Goal: Information Seeking & Learning: Learn about a topic

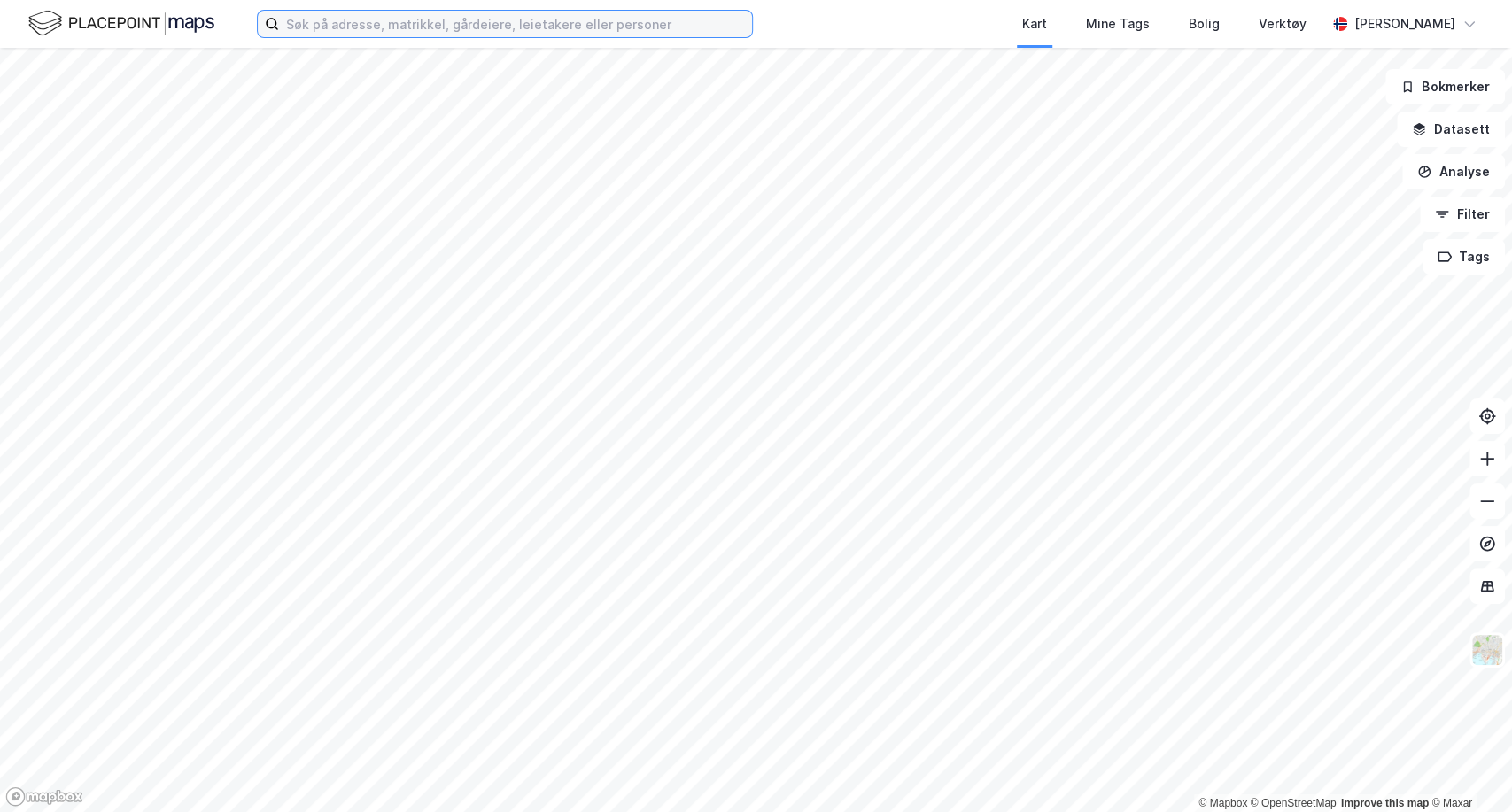
click at [364, 24] on input at bounding box center [515, 23] width 473 height 26
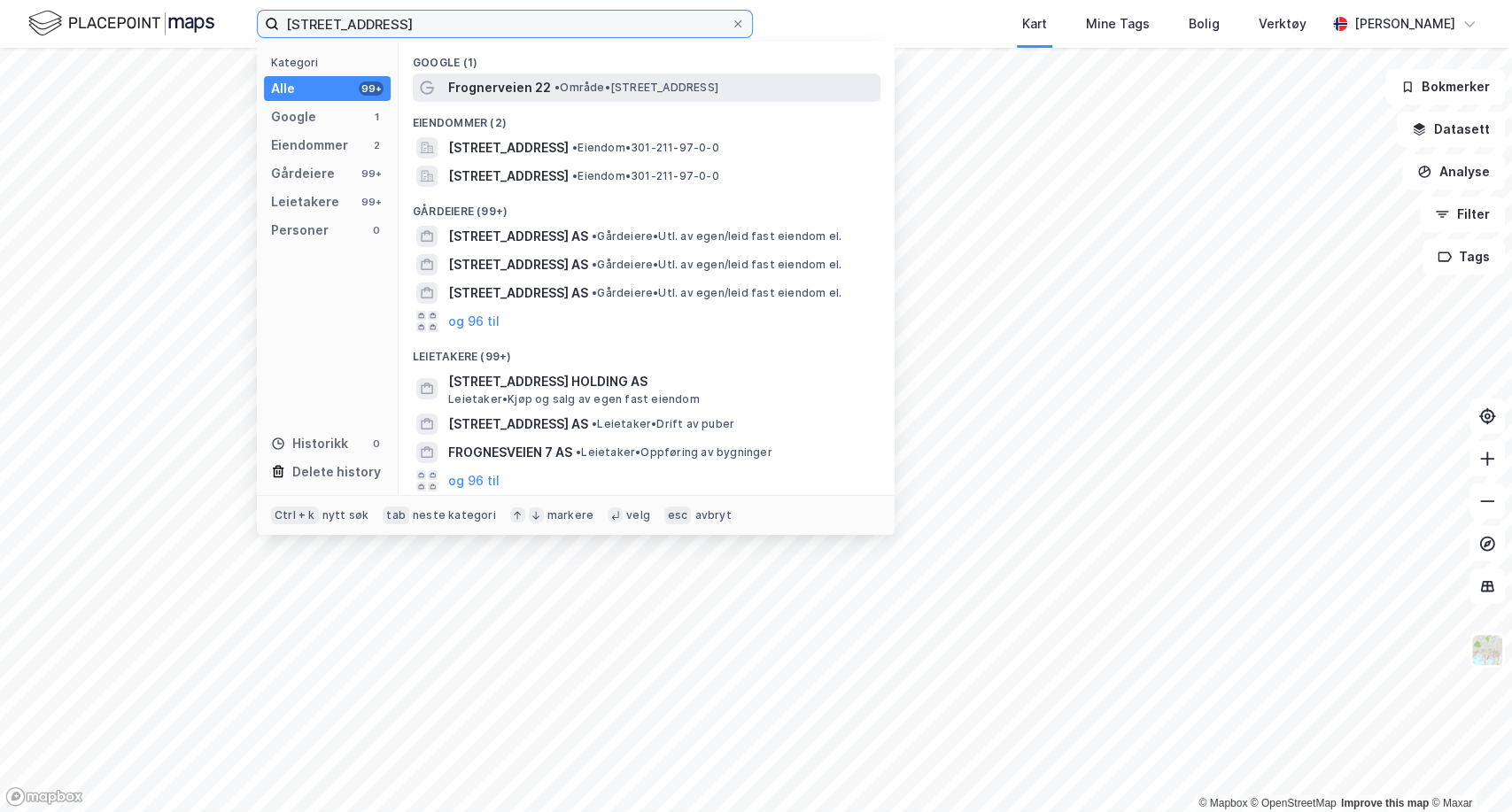
type input "[STREET_ADDRESS]"
click at [480, 82] on span "Frognerveien 22" at bounding box center [500, 88] width 103 height 21
